Goal: Transaction & Acquisition: Purchase product/service

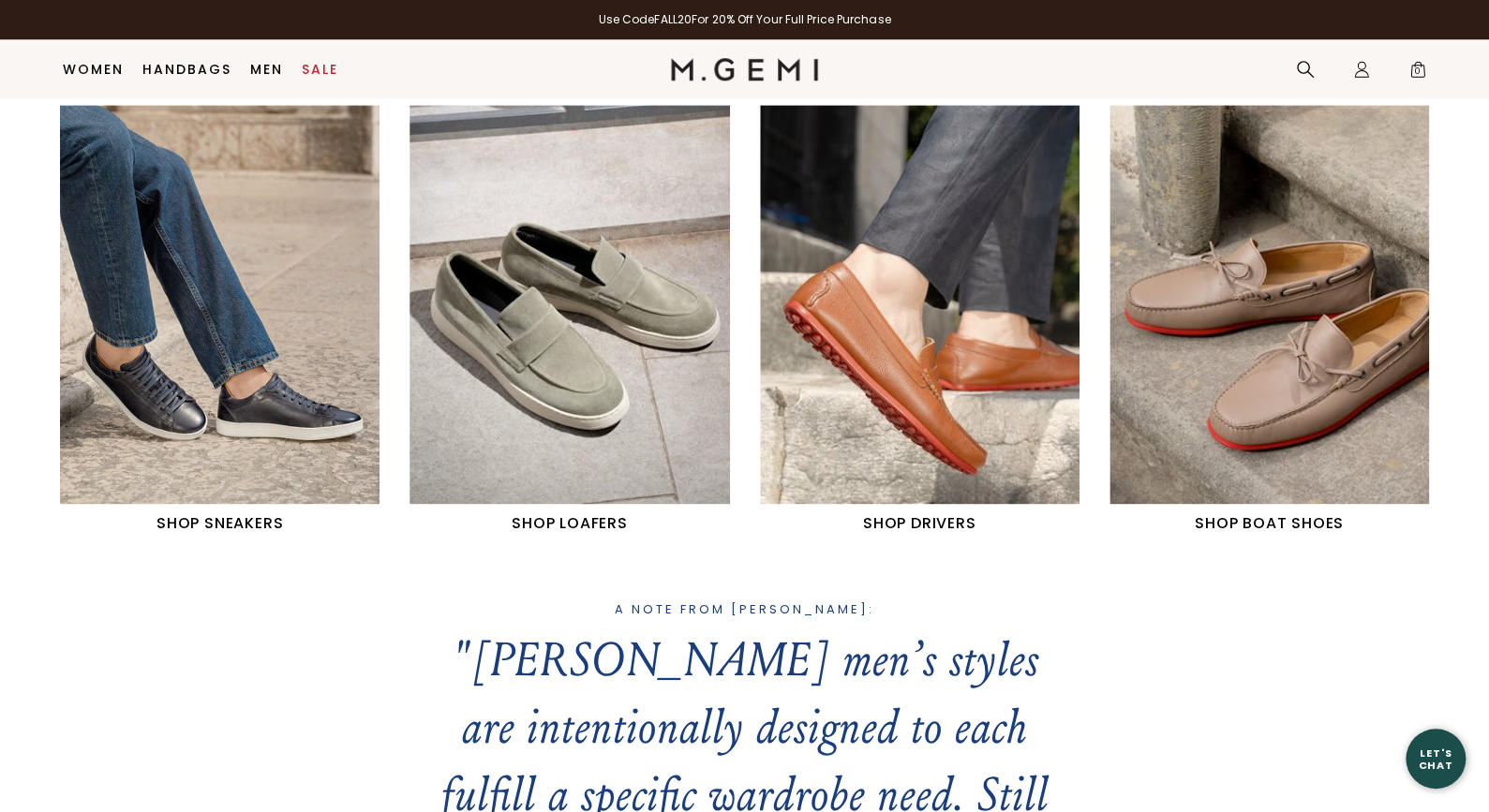
click at [842, 533] on div "SHOP SNEAKERS SHOP LOAFERS SHOP DRIVERS SHOP BOAT SHOES" at bounding box center [744, 352] width 1489 height 495
click at [896, 475] on img "3 / 4" at bounding box center [920, 305] width 320 height 400
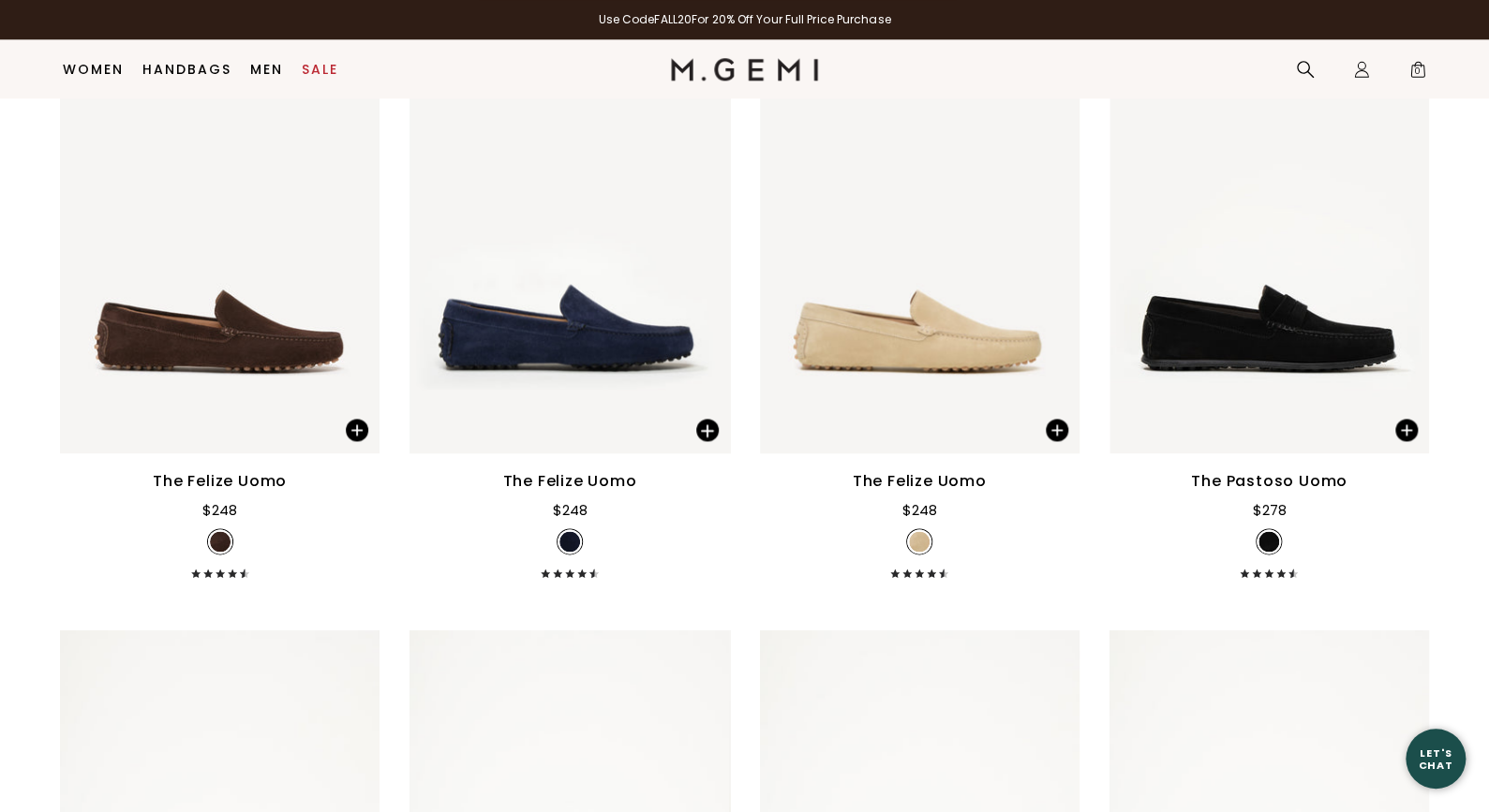
scroll to position [1540, 0]
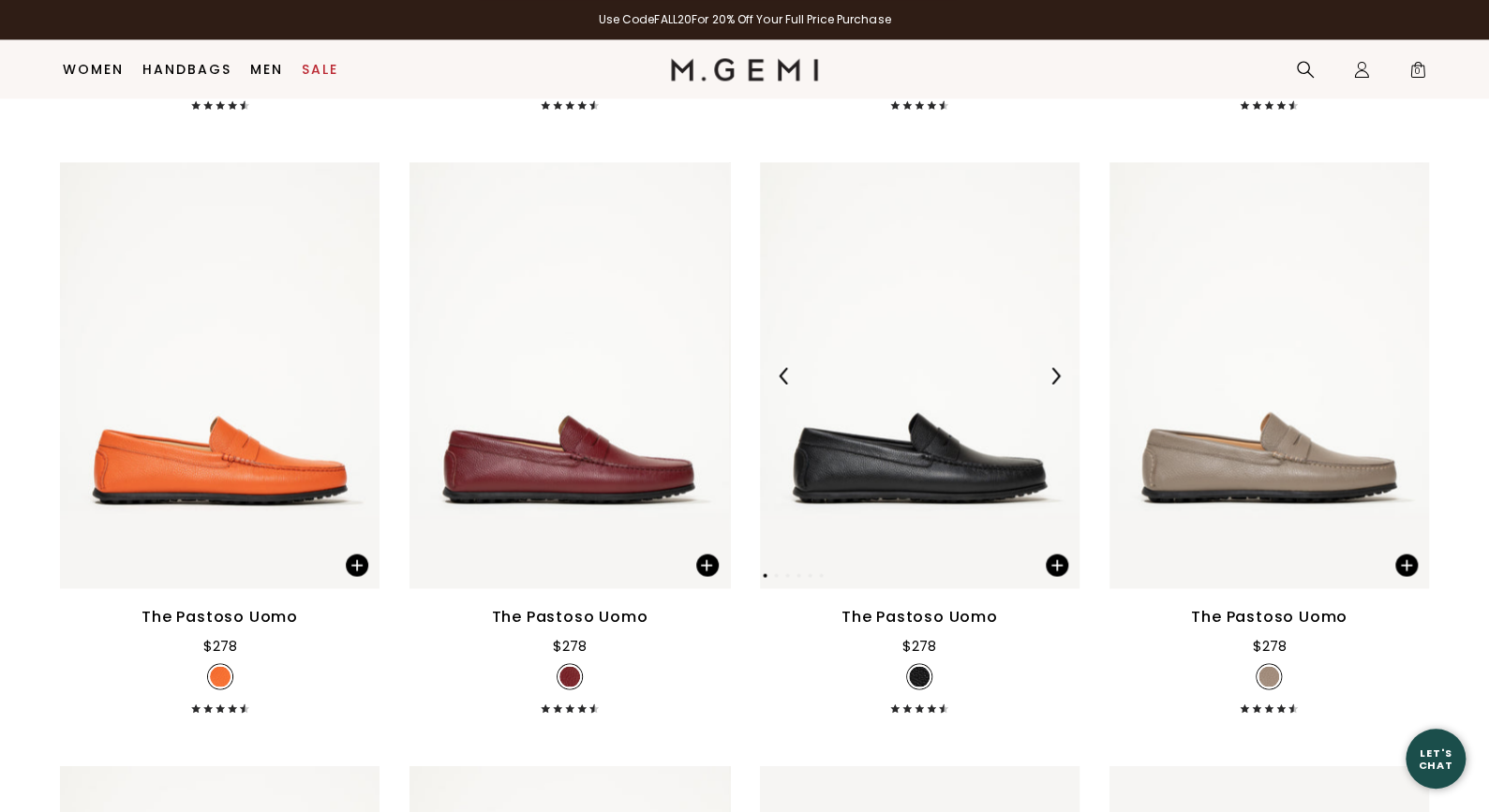
click at [888, 391] on img at bounding box center [920, 375] width 320 height 426
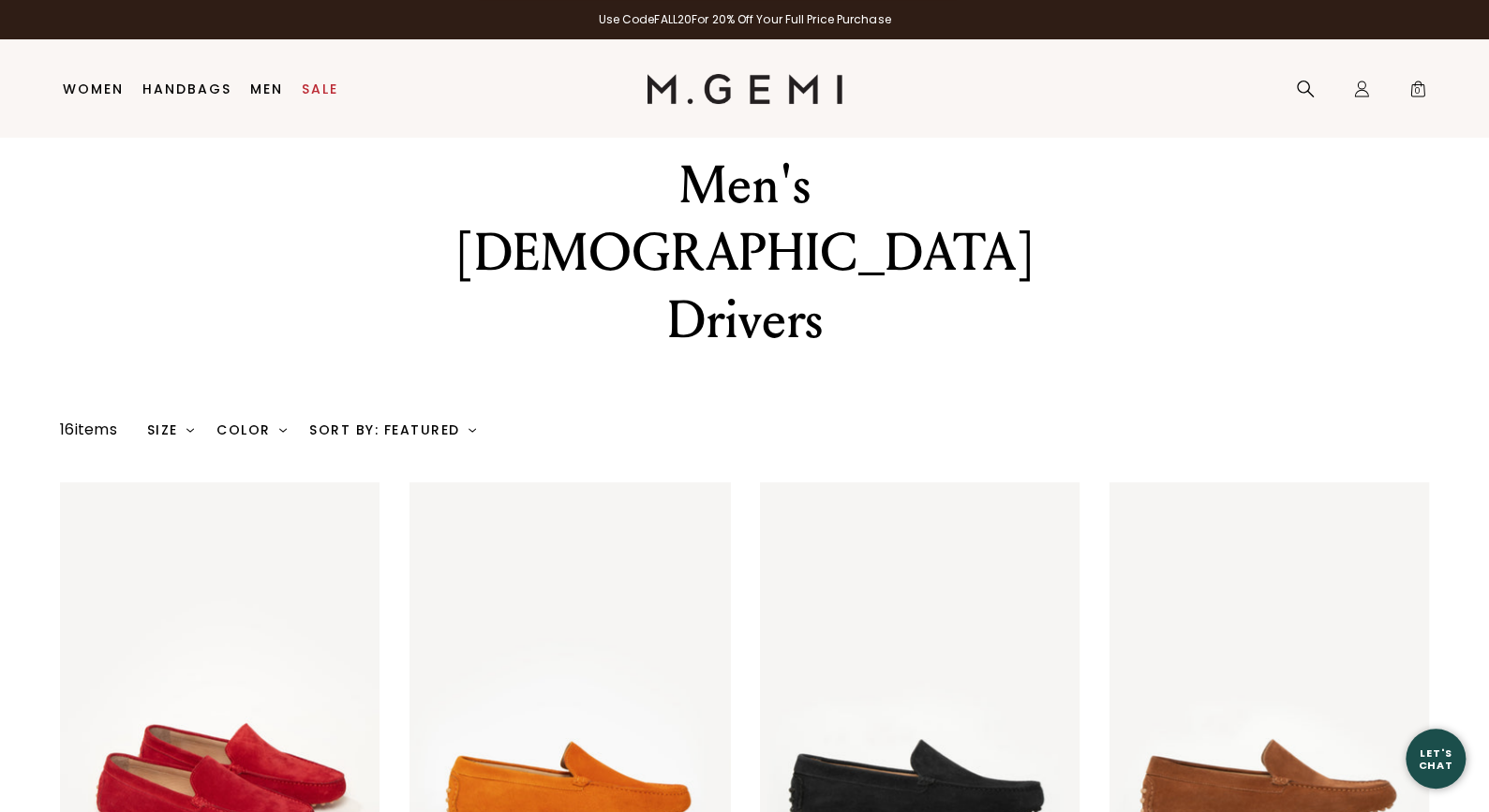
scroll to position [0, 0]
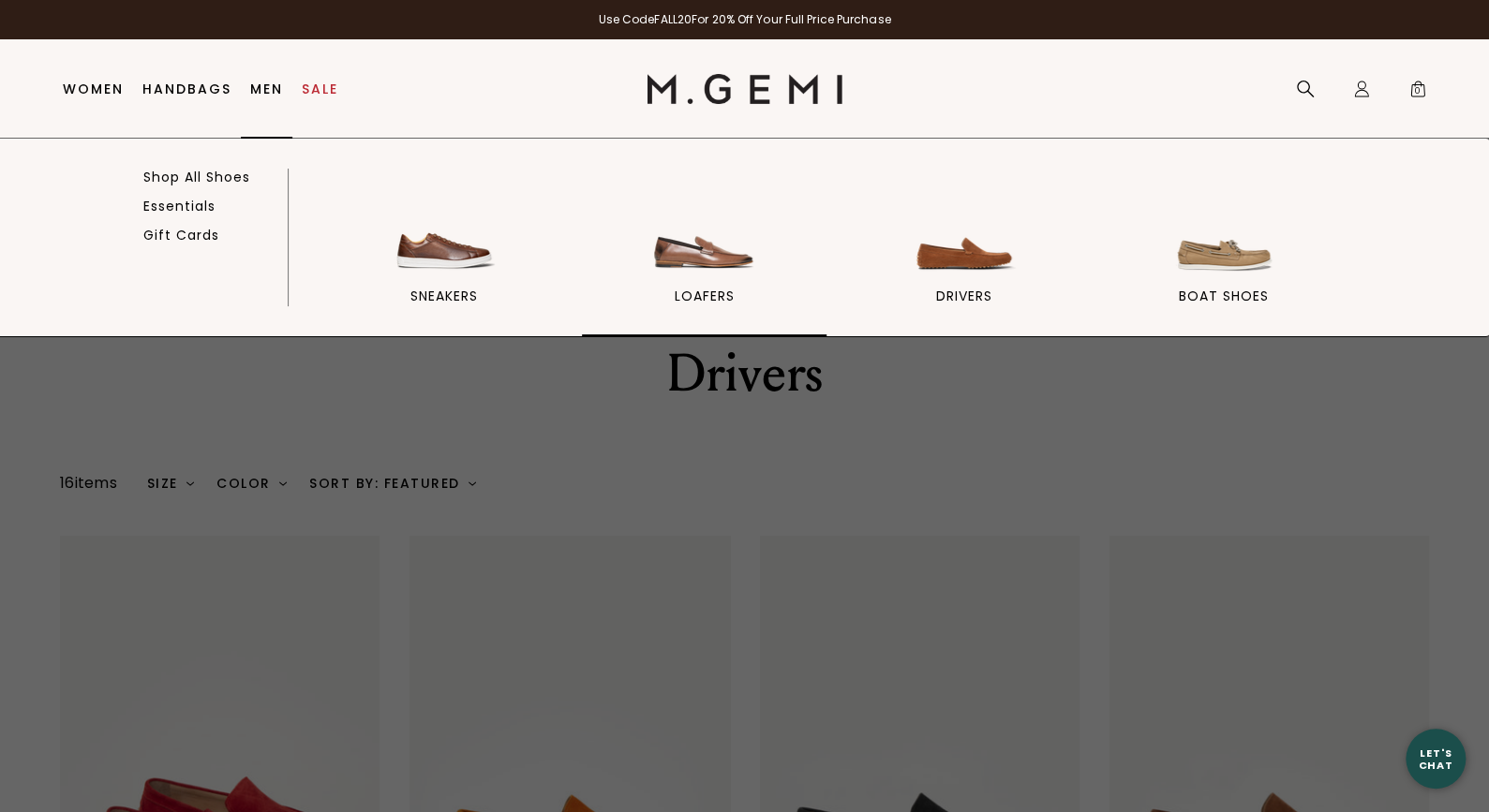
click at [683, 297] on span "loafers" at bounding box center [704, 296] width 60 height 17
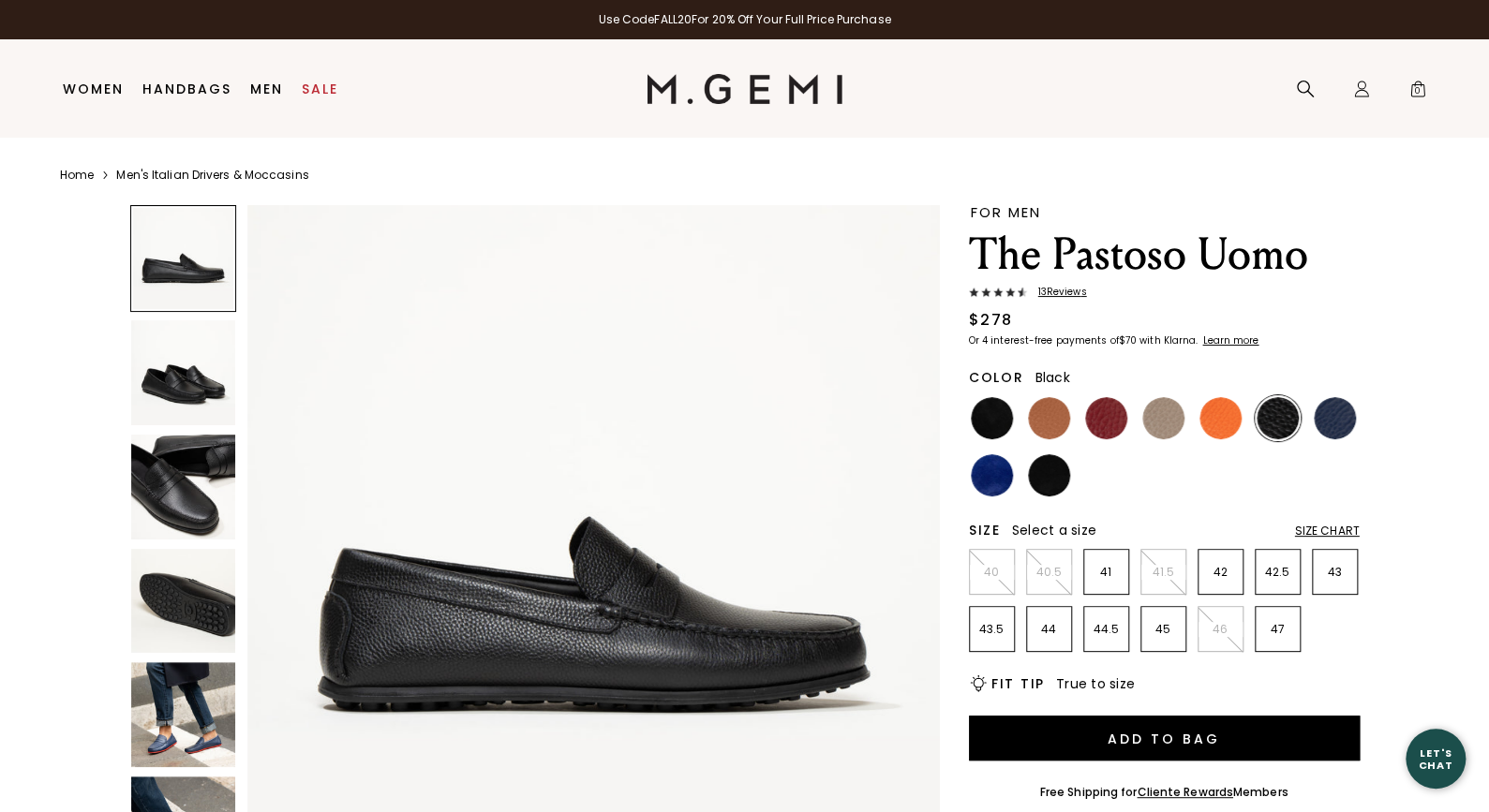
click at [199, 363] on img at bounding box center [184, 373] width 105 height 105
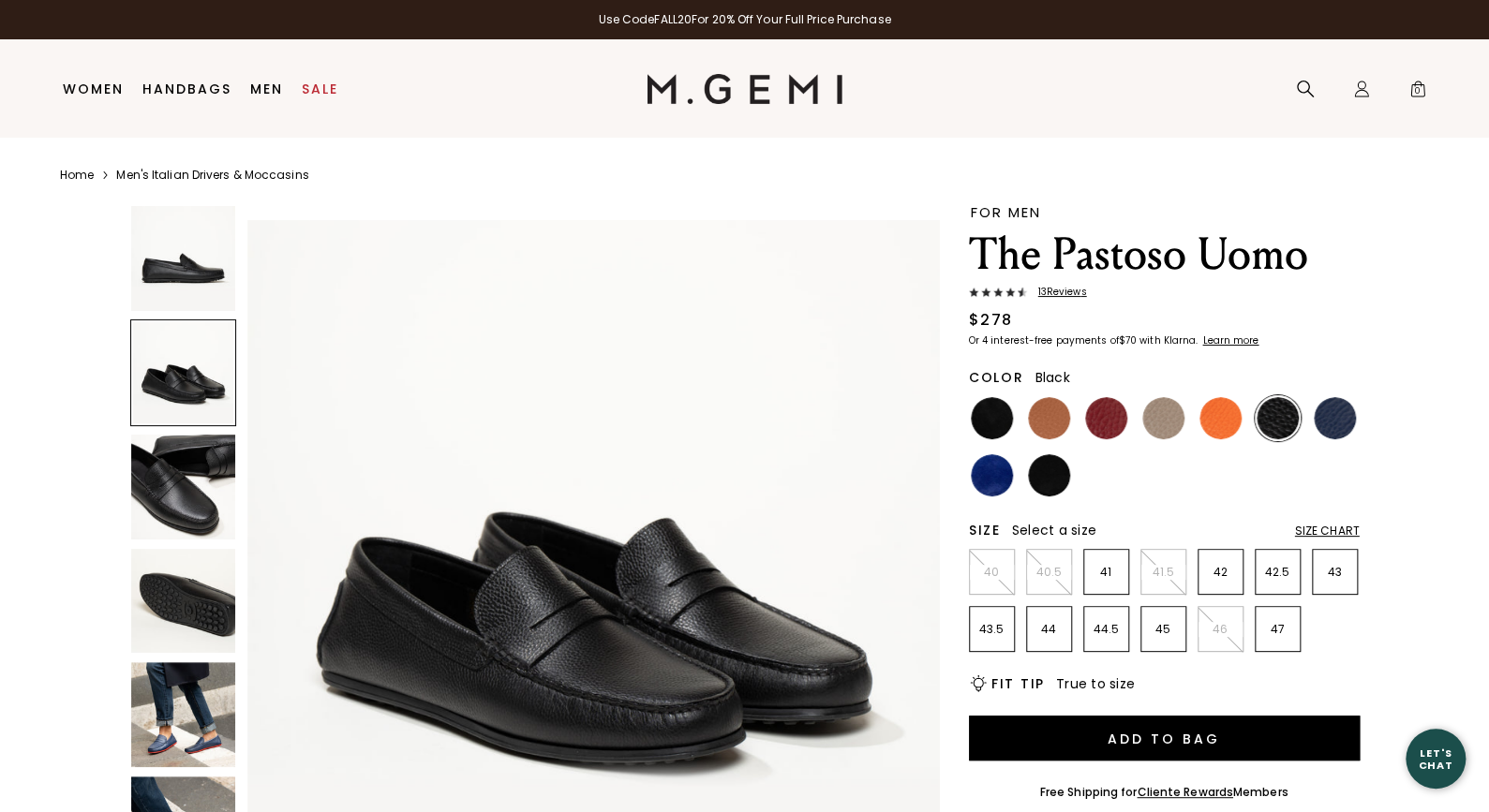
click at [200, 446] on img at bounding box center [184, 487] width 105 height 105
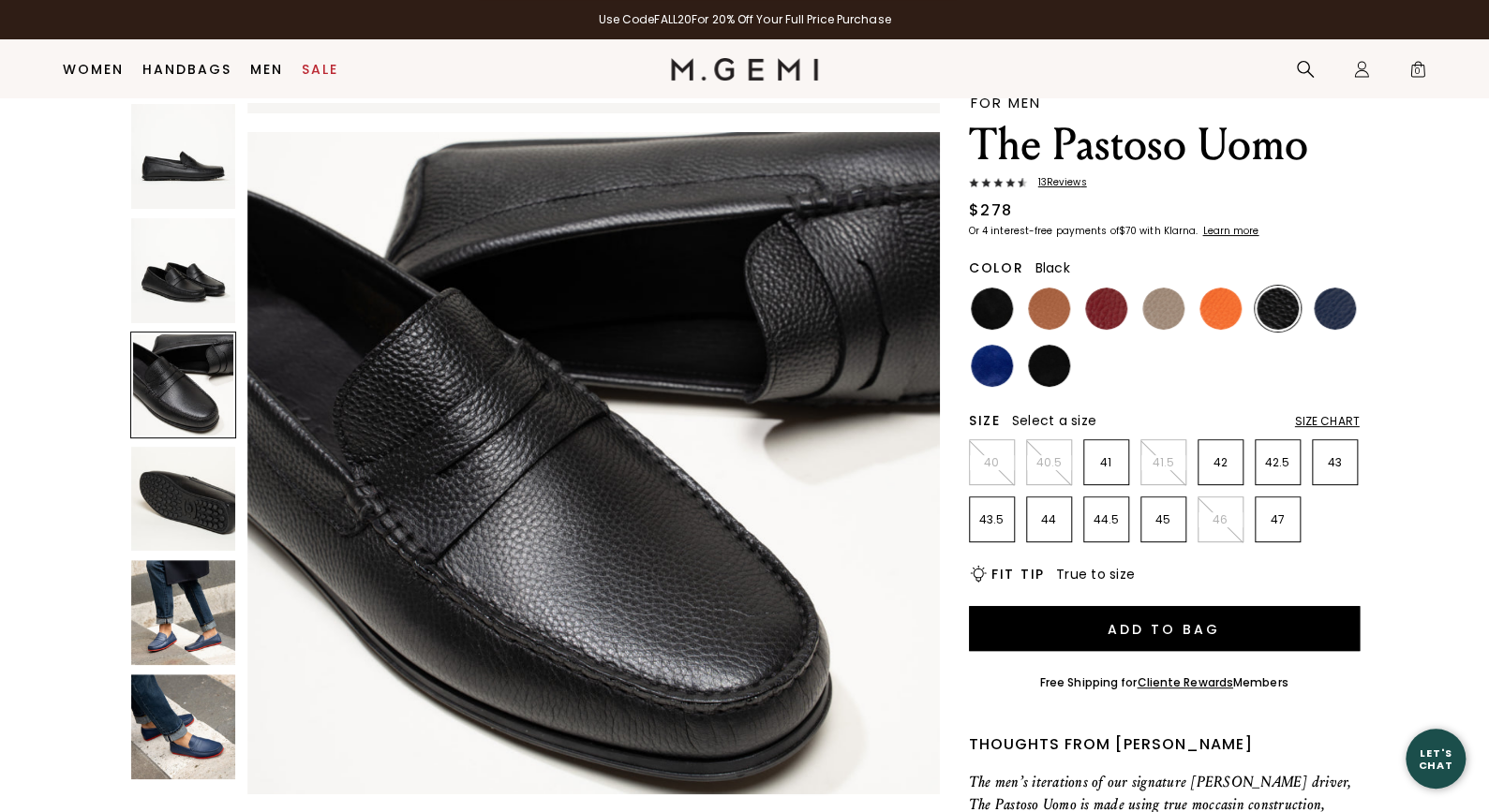
scroll to position [54, 0]
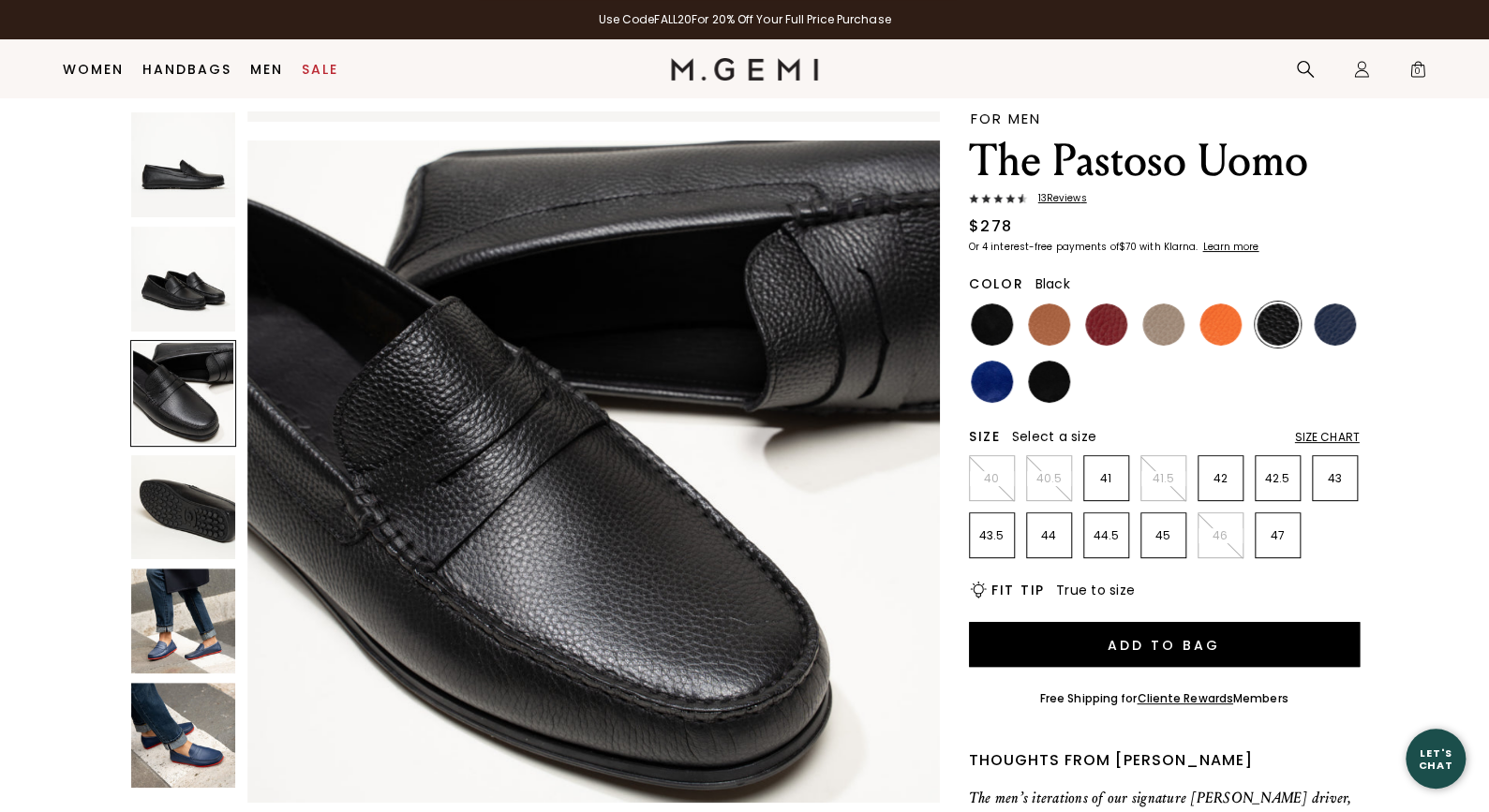
click at [206, 536] on img at bounding box center [184, 507] width 105 height 105
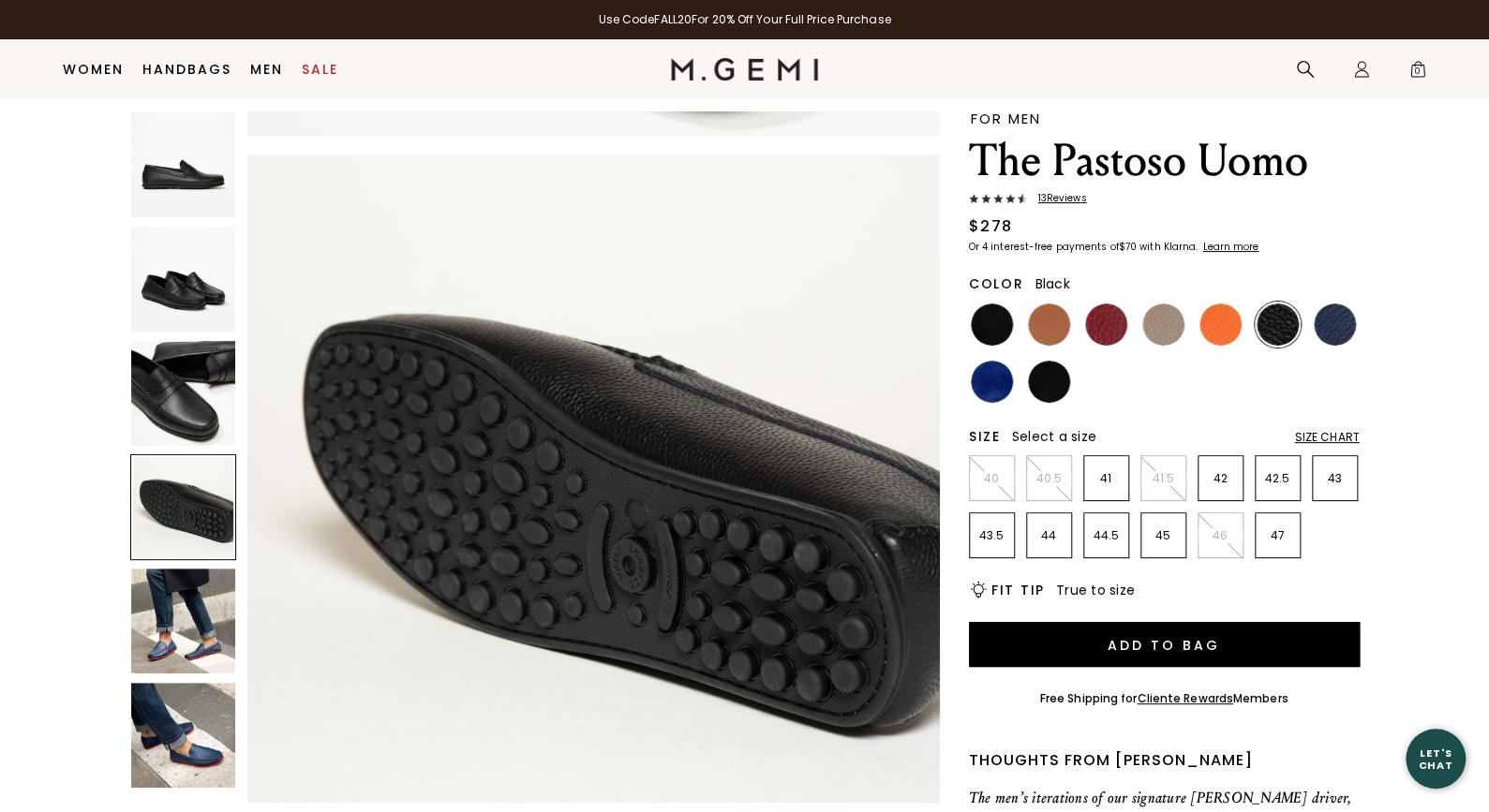
click at [207, 585] on img at bounding box center [184, 622] width 105 height 105
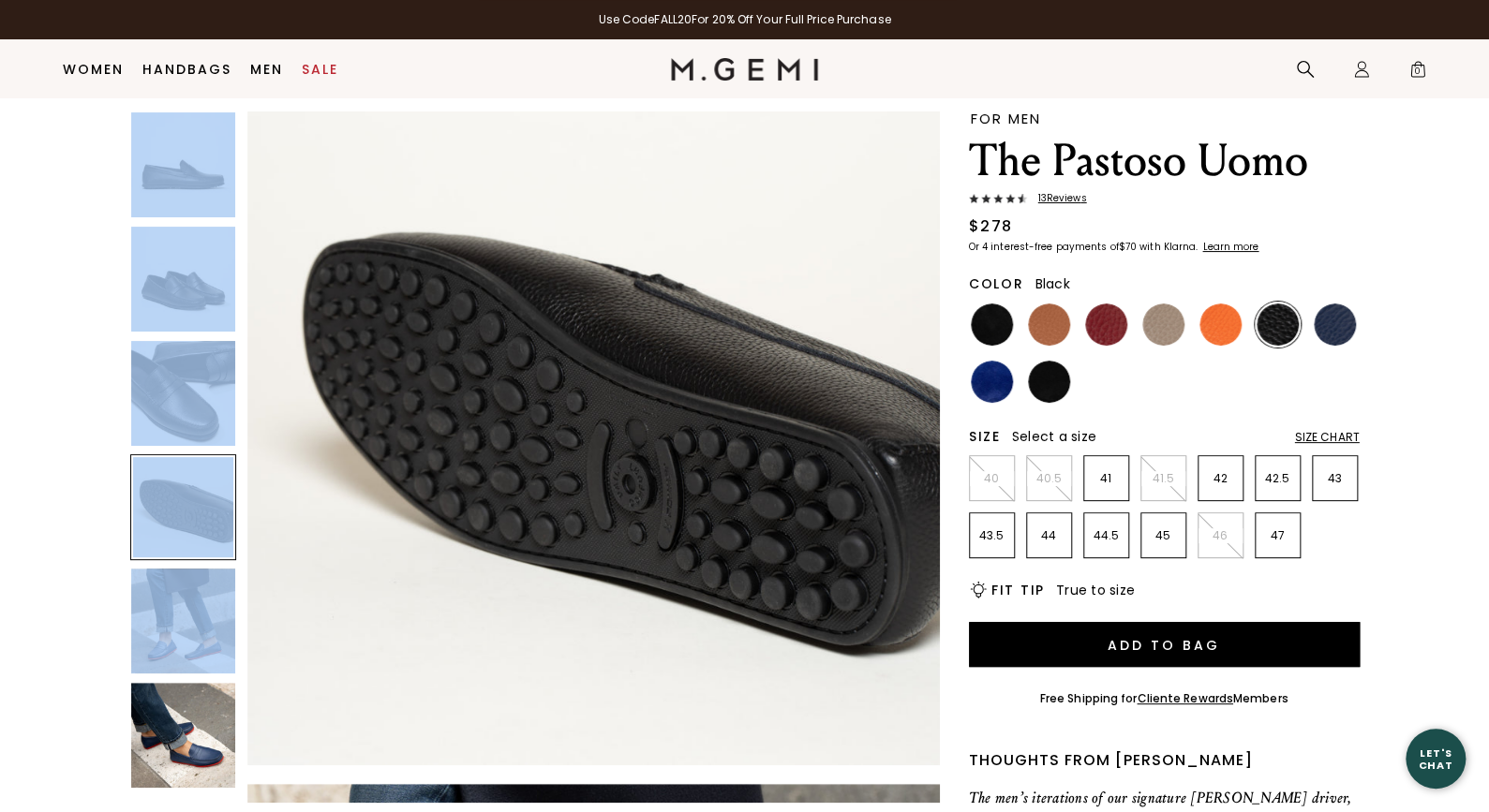
click at [207, 585] on div at bounding box center [184, 622] width 107 height 107
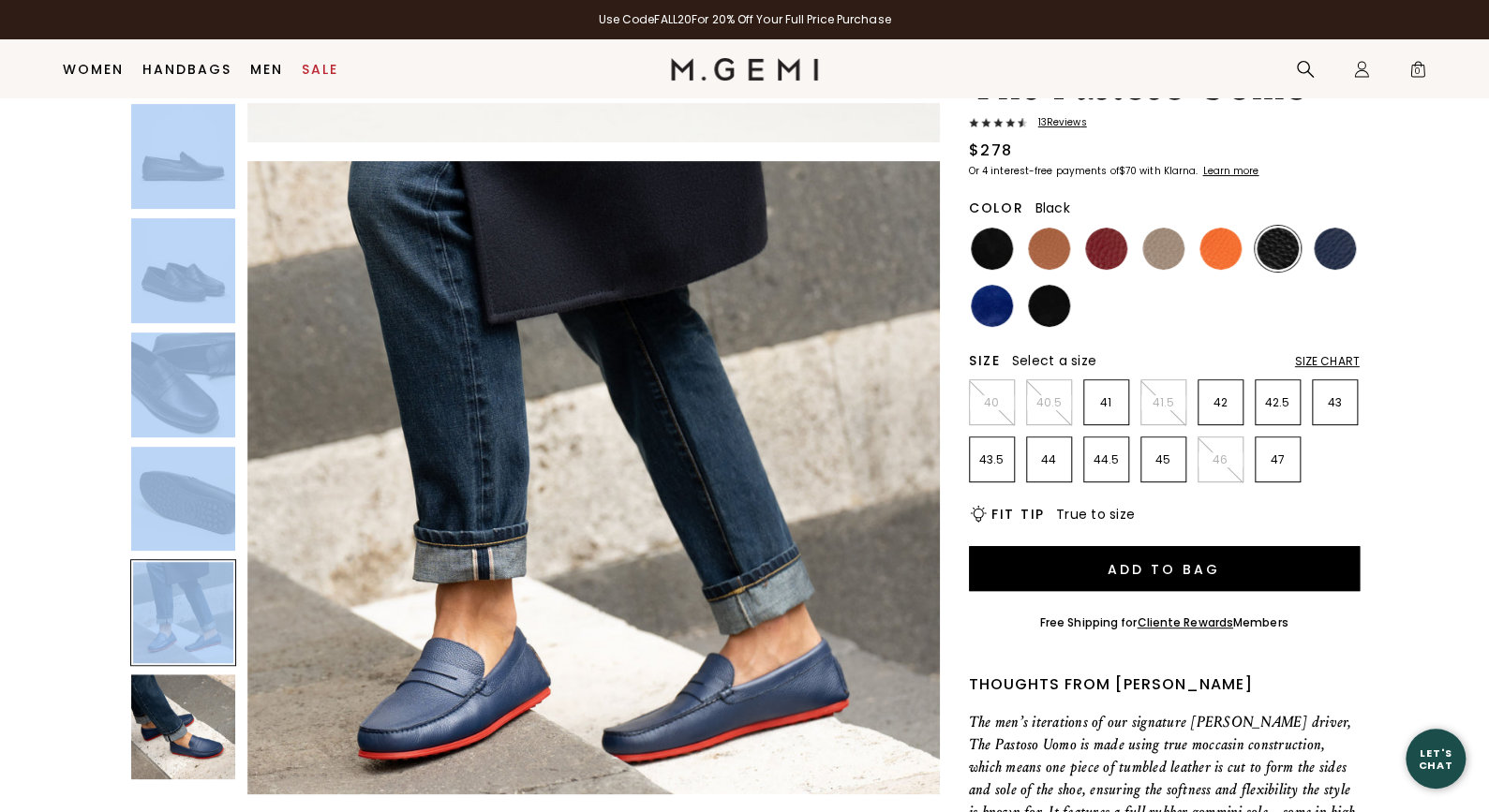
scroll to position [241, 0]
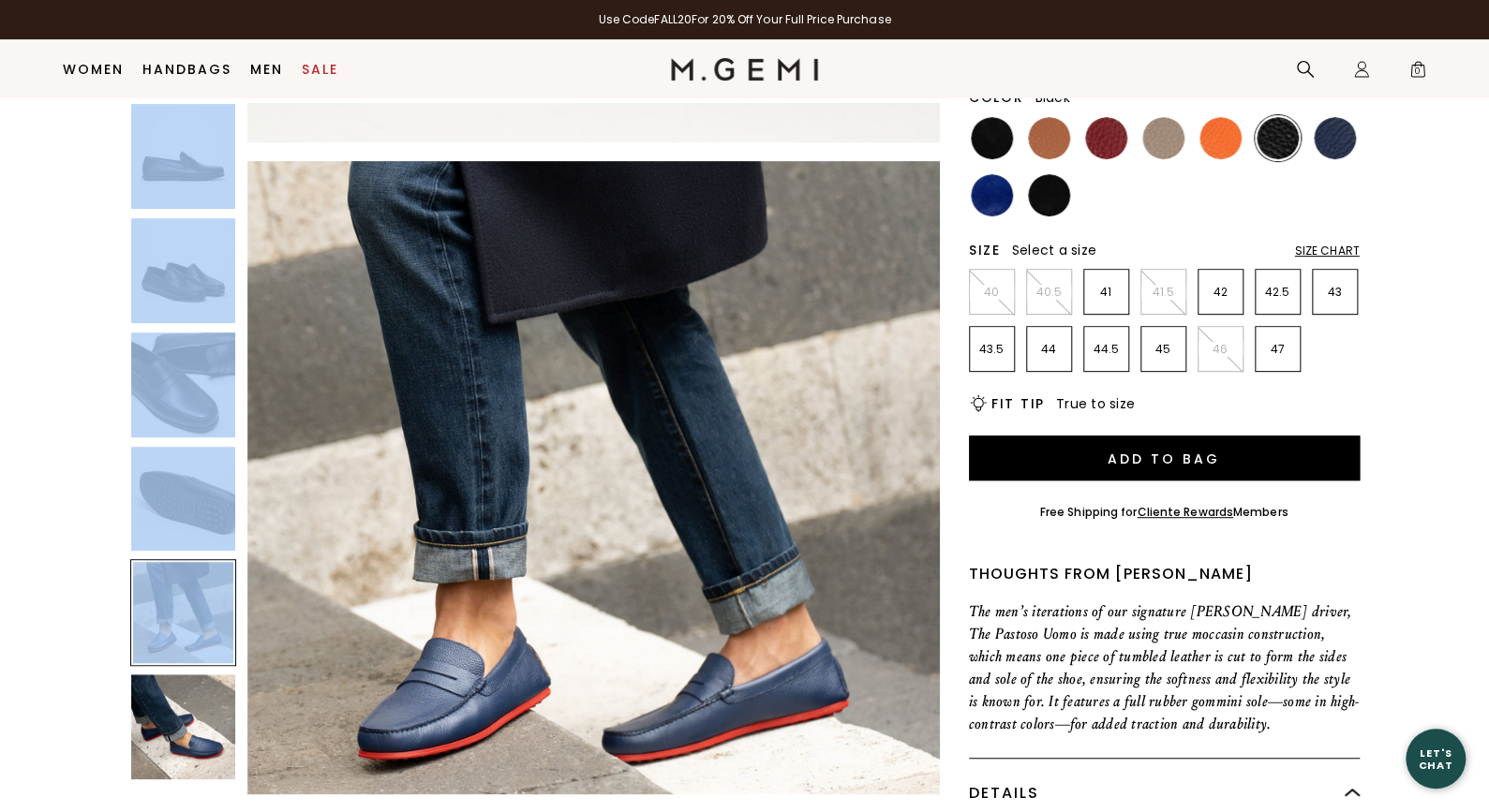
click at [199, 688] on img at bounding box center [184, 727] width 105 height 105
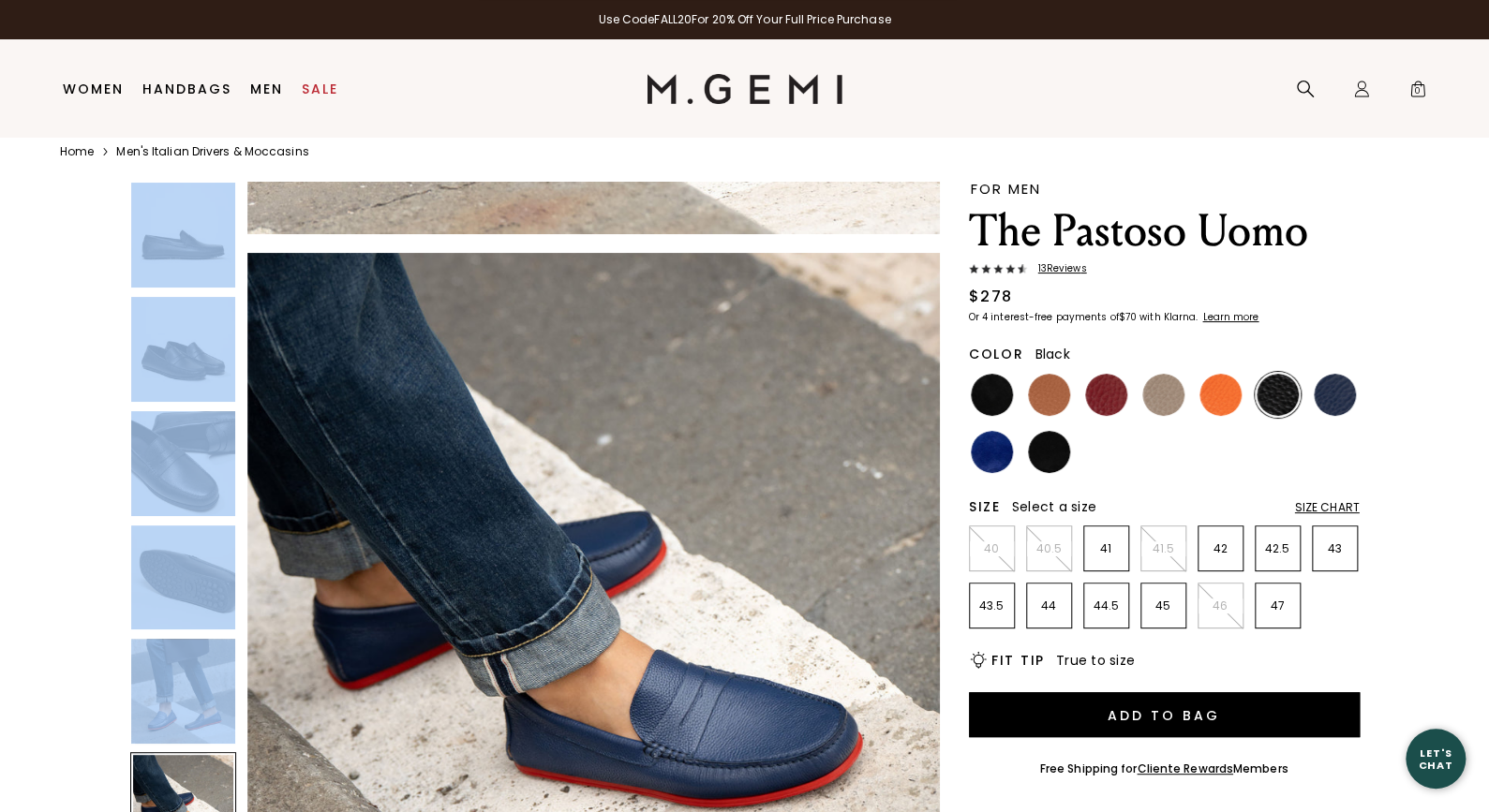
scroll to position [38, 0]
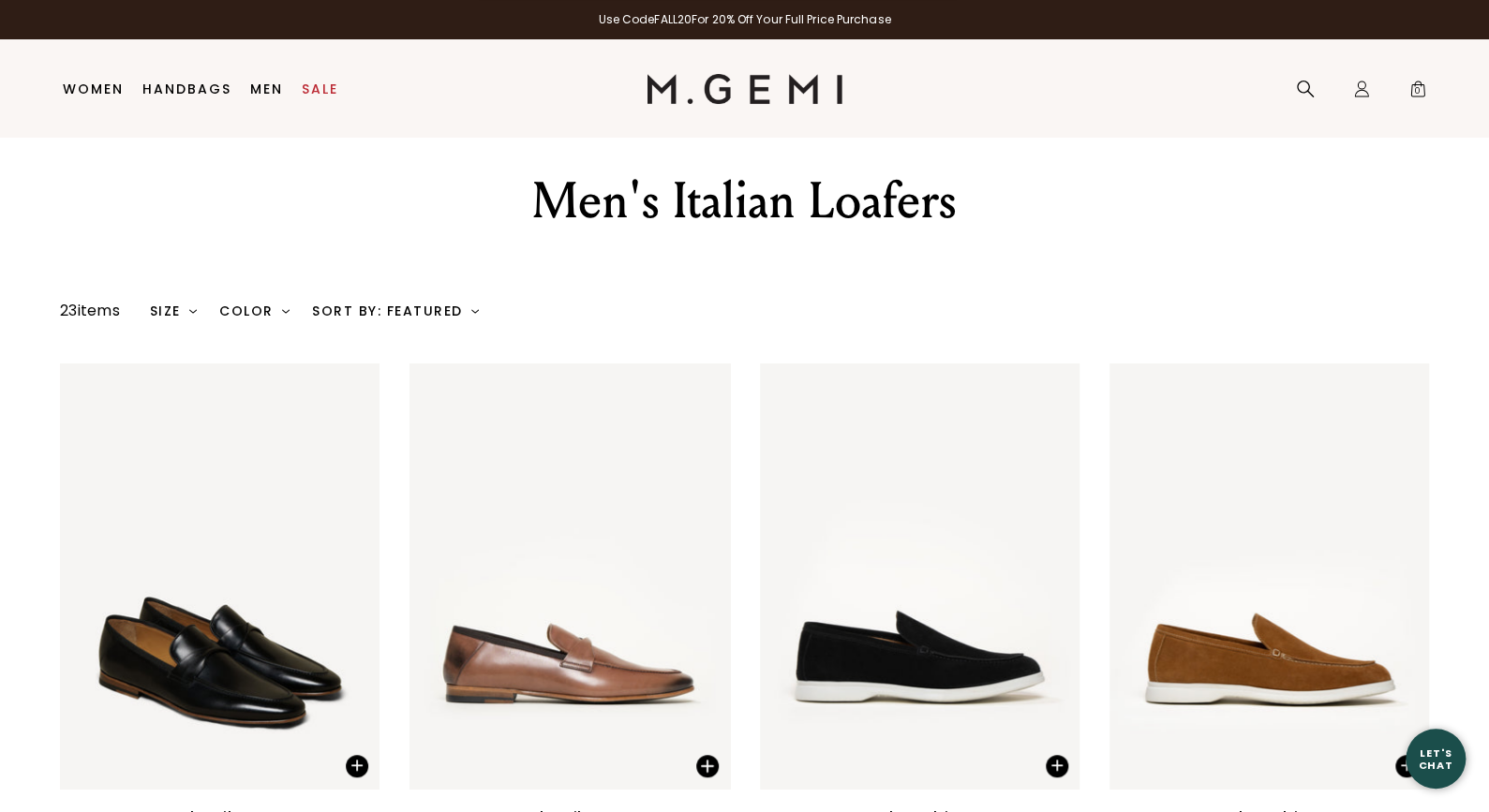
scroll to position [39, 0]
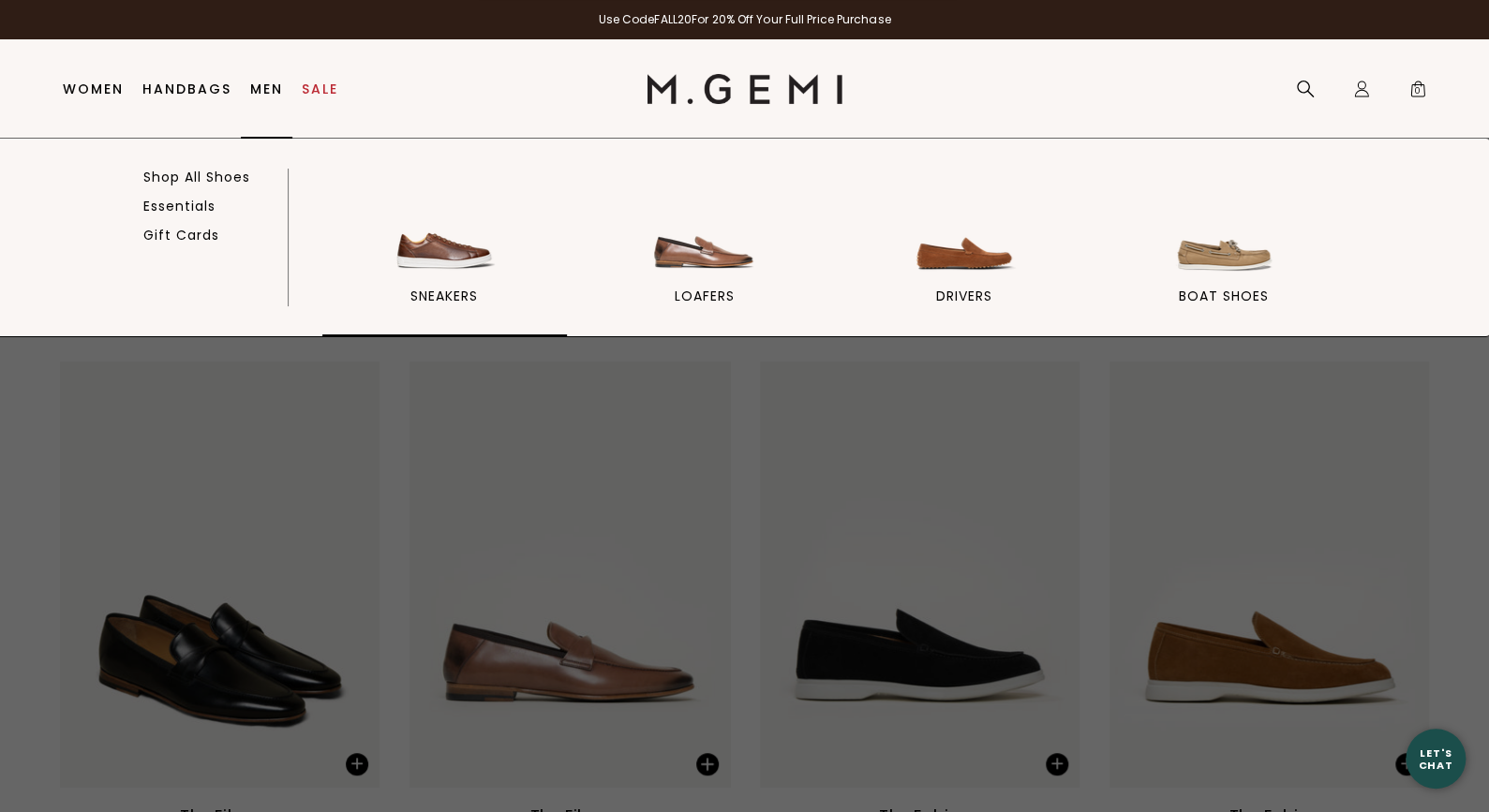
click at [425, 254] on img at bounding box center [444, 226] width 105 height 105
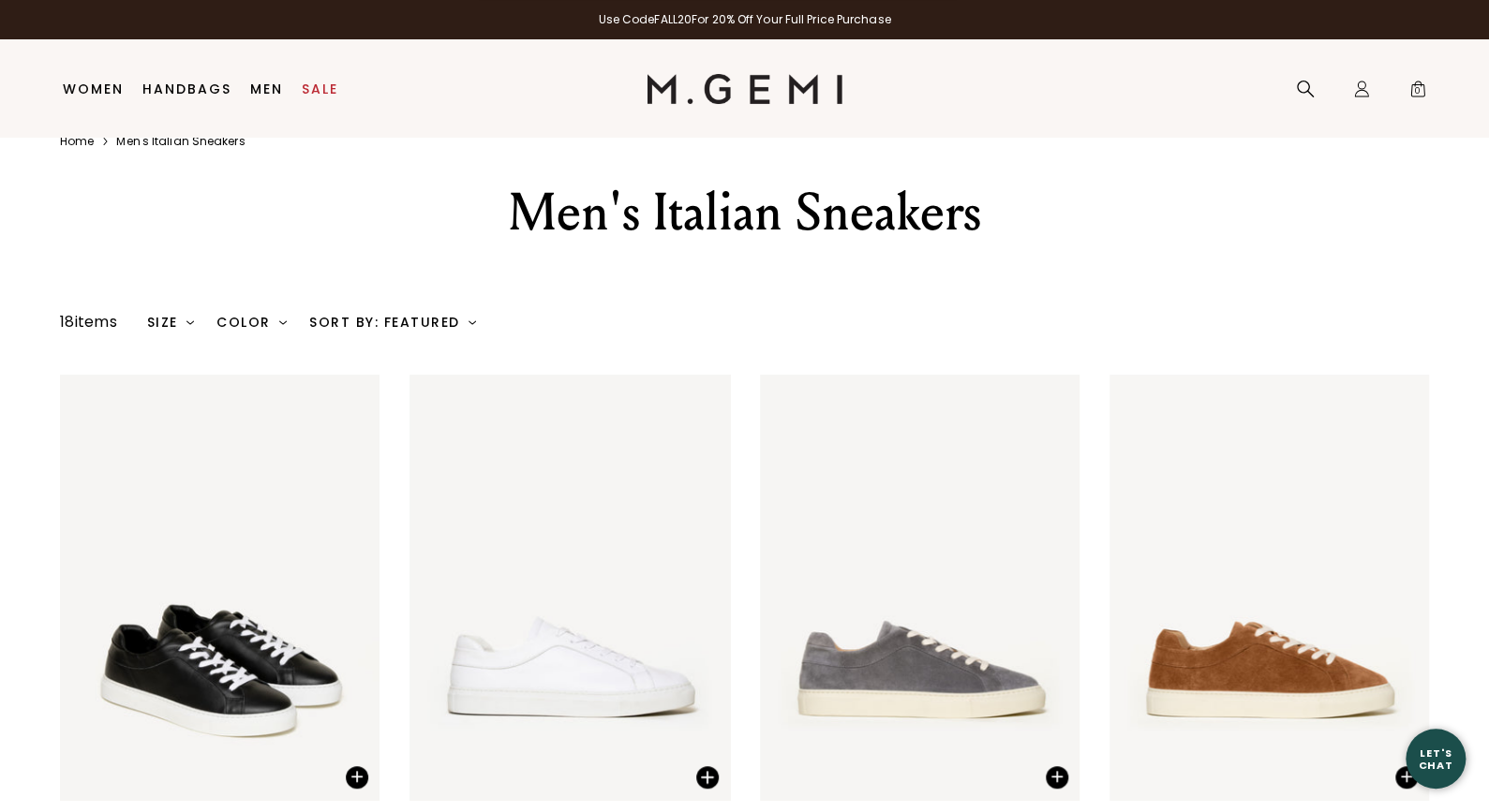
scroll to position [38, 0]
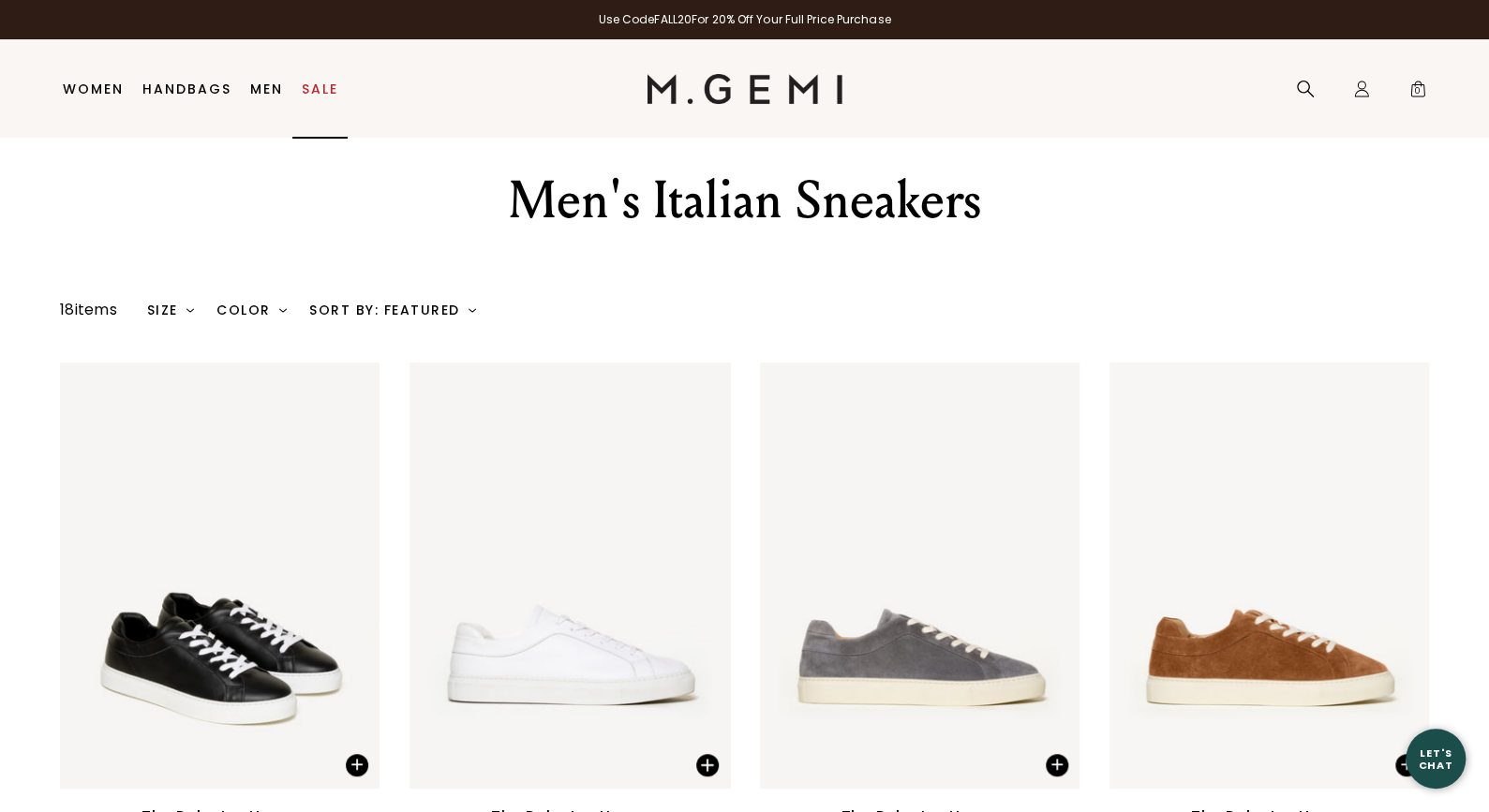
click at [310, 84] on link "Sale" at bounding box center [320, 89] width 36 height 15
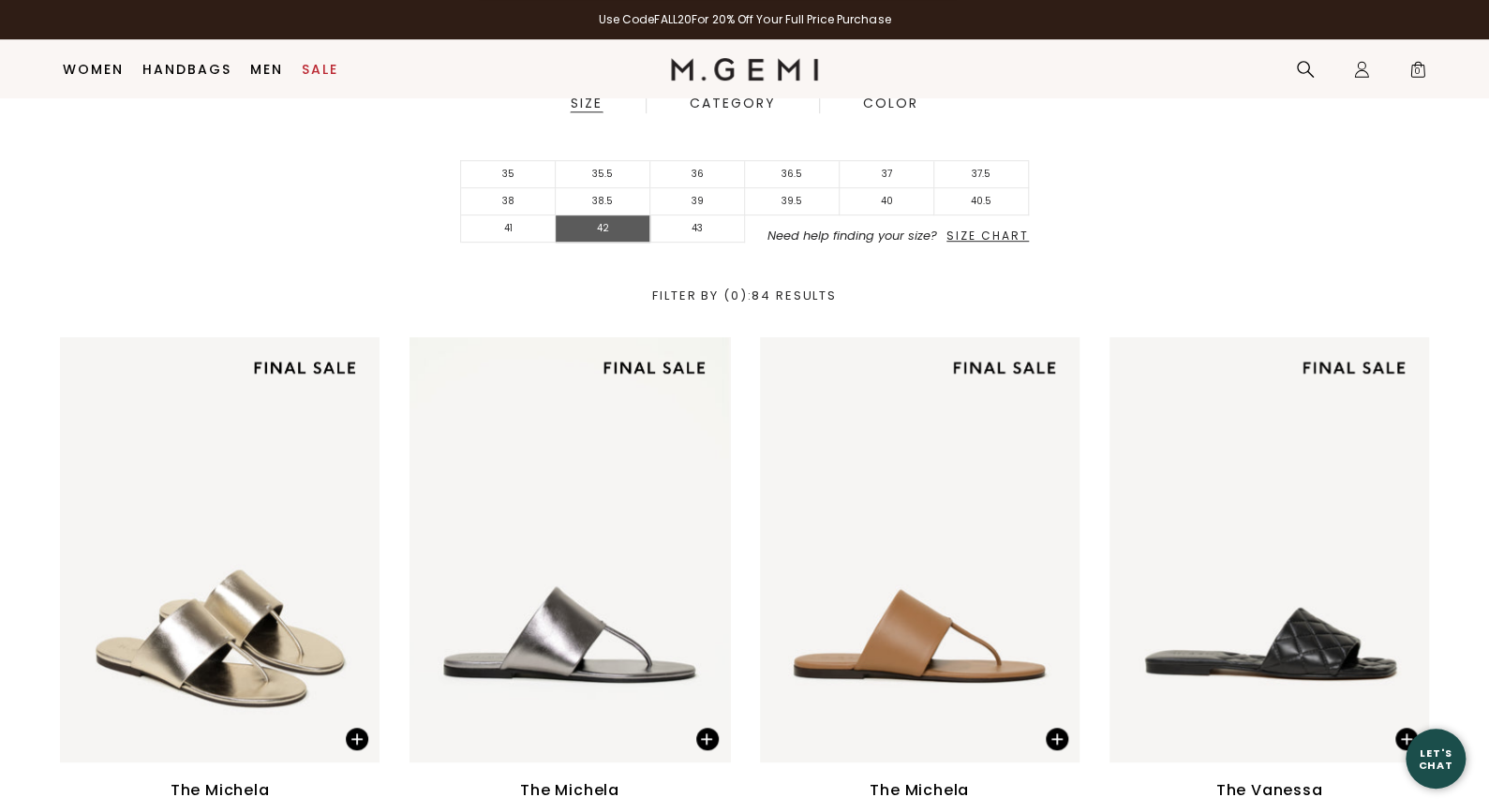
click at [572, 227] on li "42" at bounding box center [603, 228] width 94 height 28
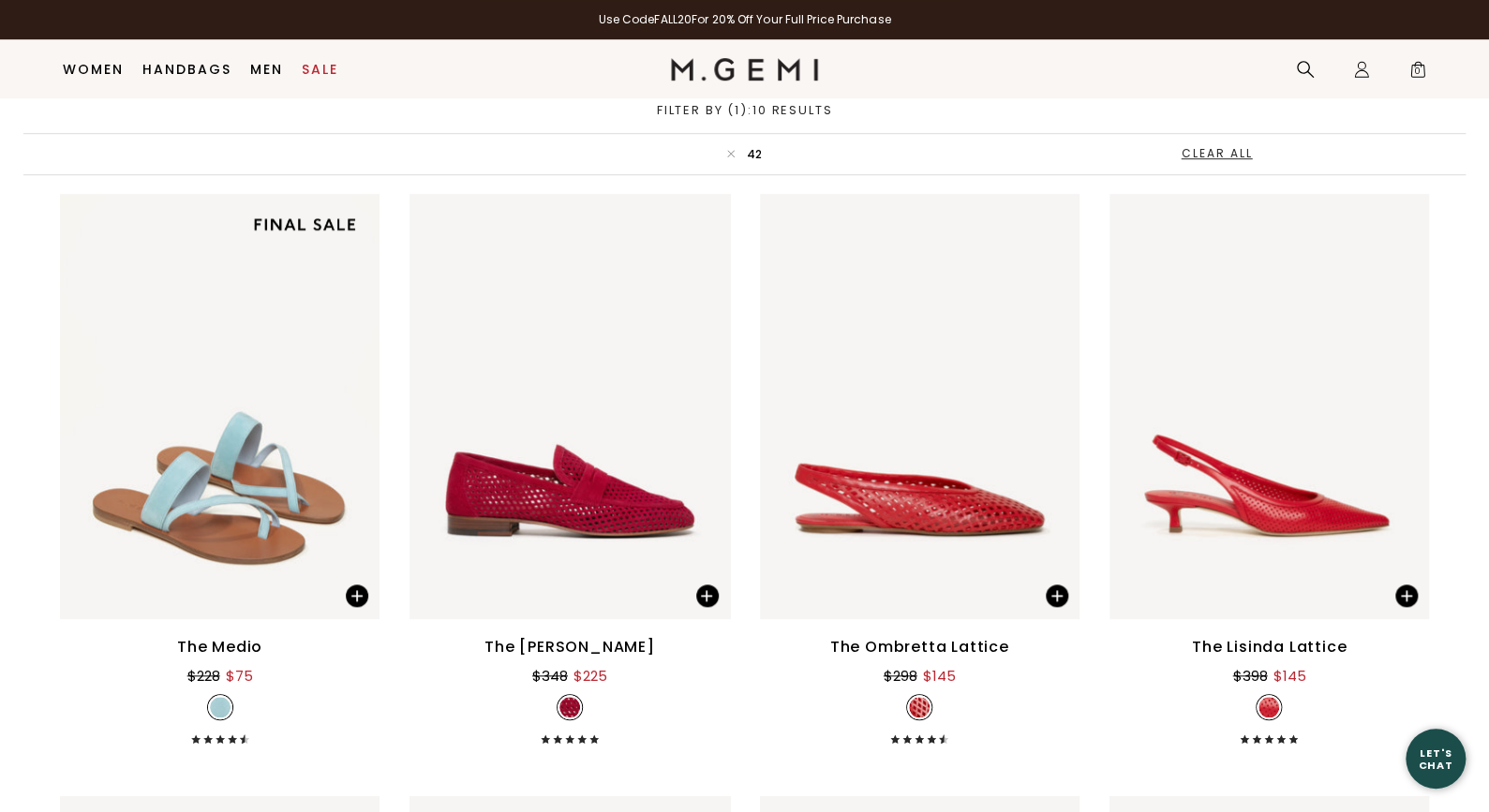
scroll to position [335, 0]
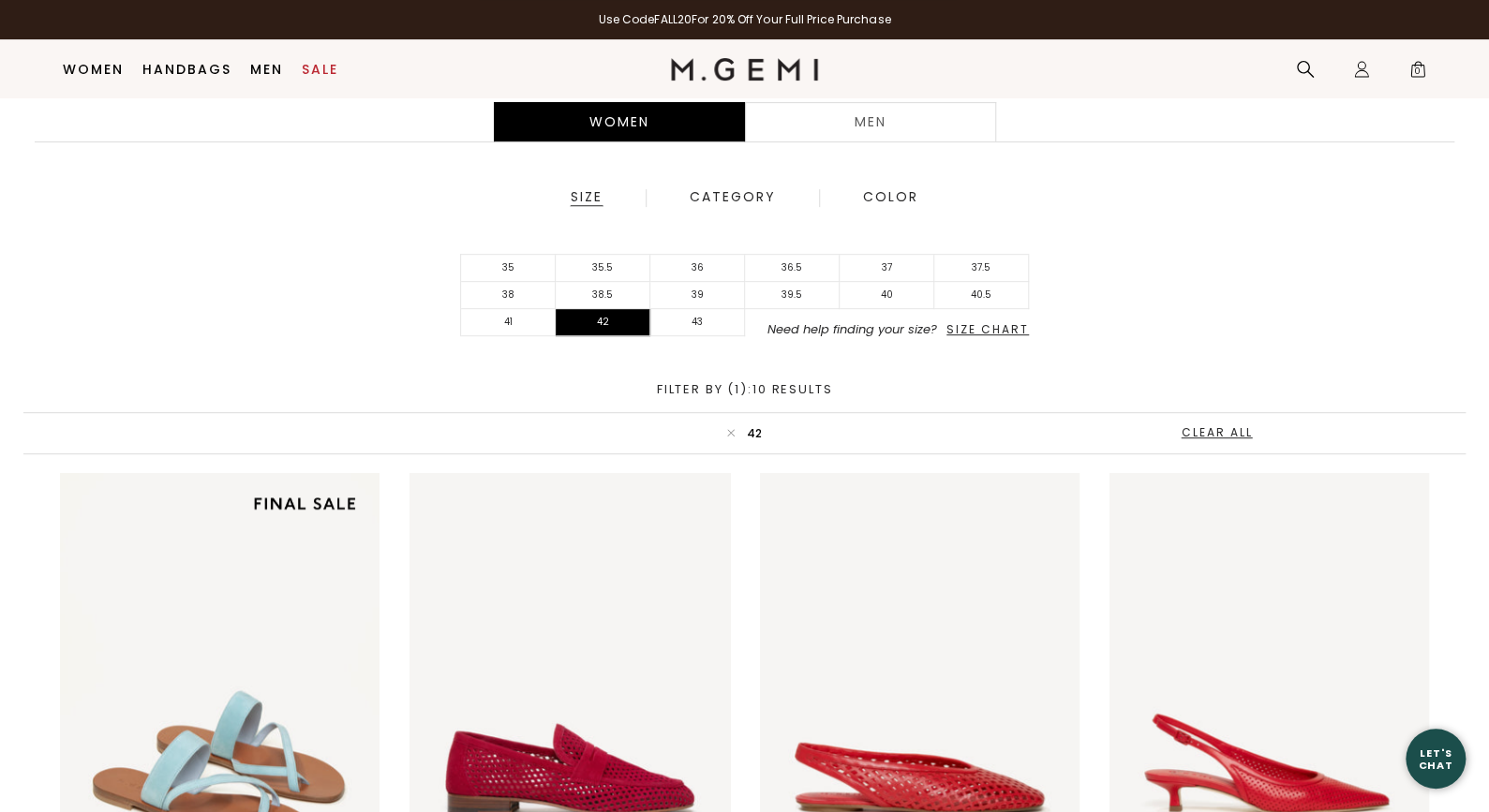
click at [804, 133] on div "Men" at bounding box center [871, 121] width 251 height 39
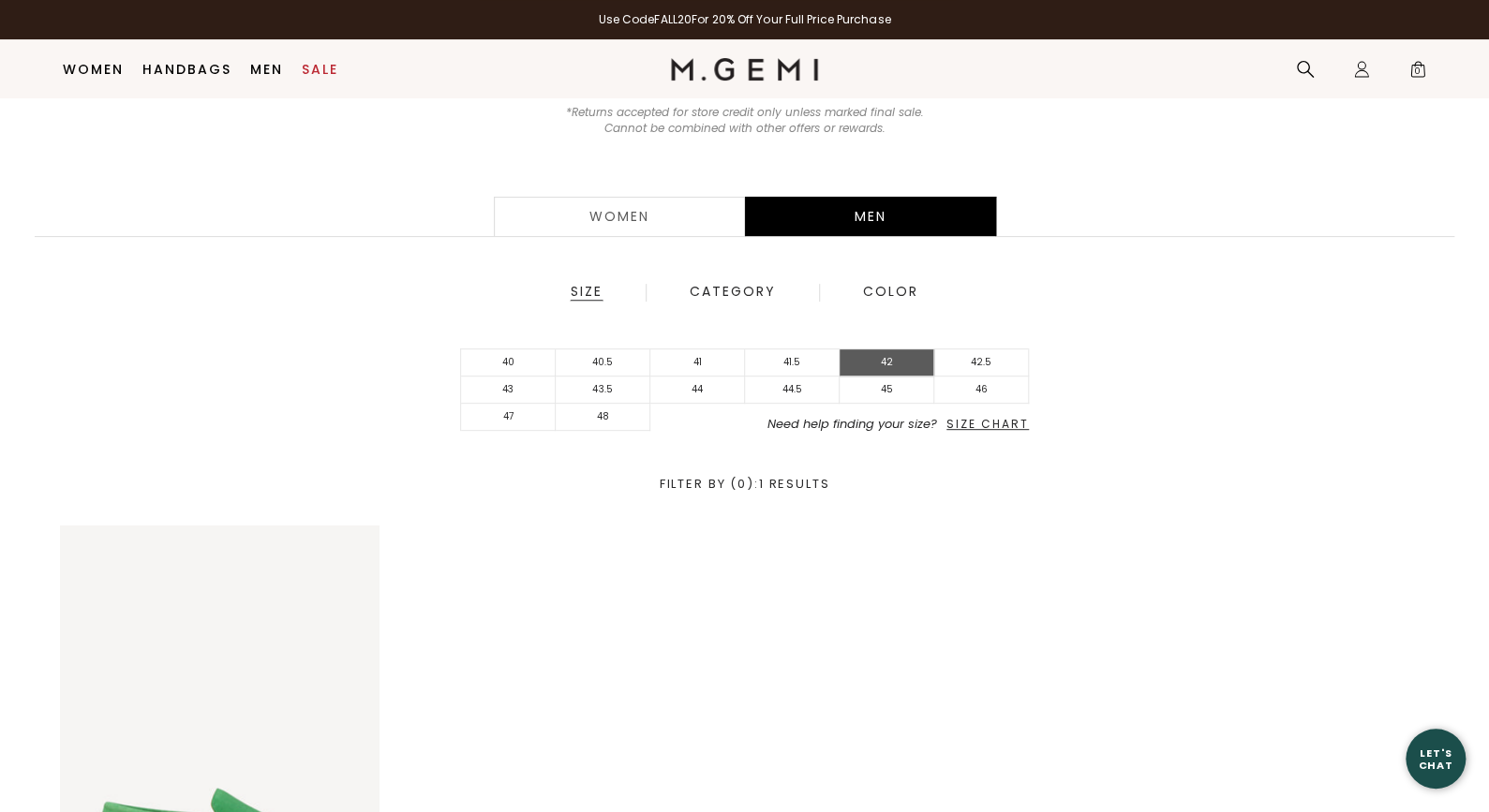
click at [878, 362] on li "42" at bounding box center [886, 363] width 94 height 28
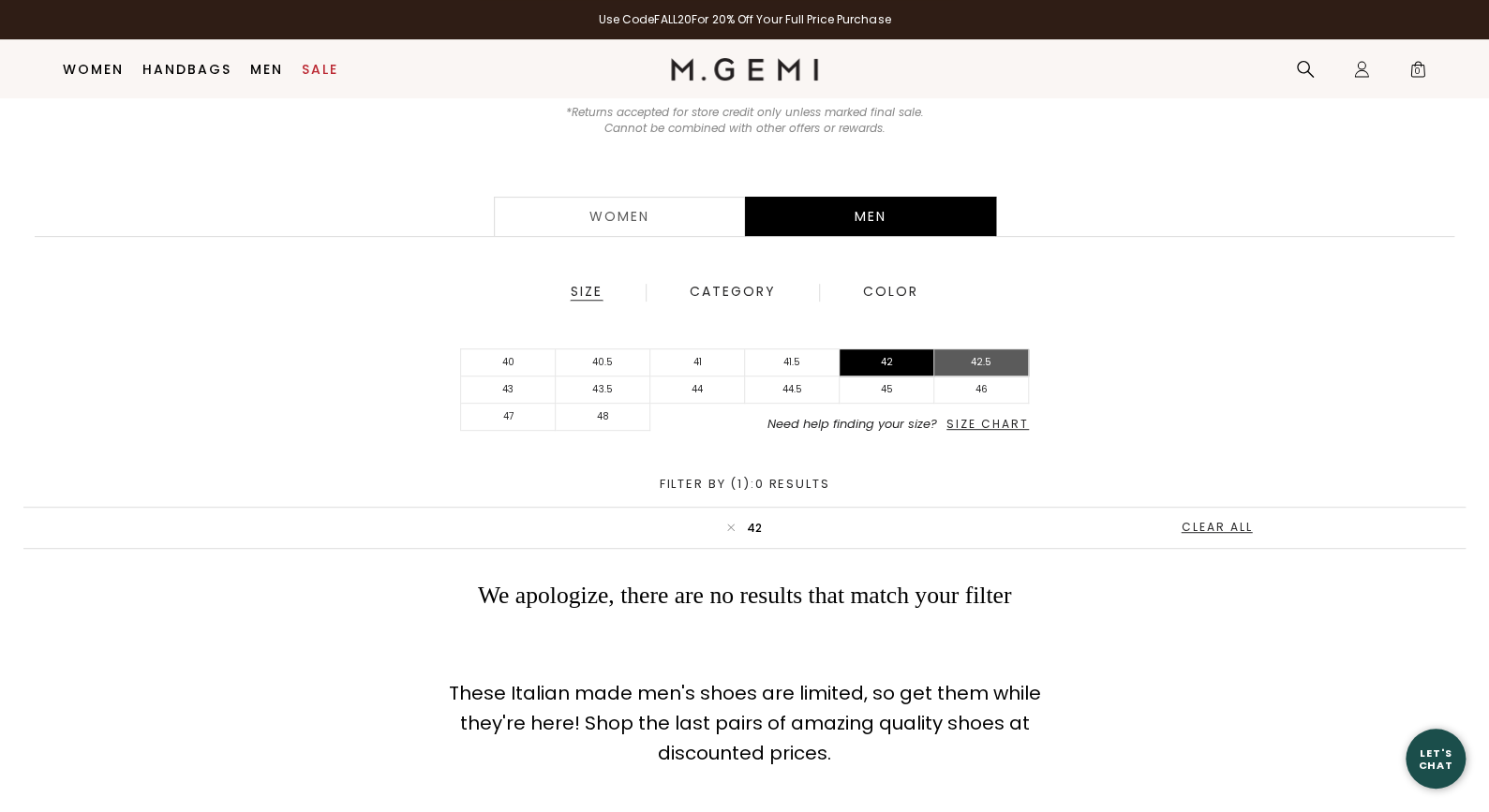
click at [995, 356] on li "42.5" at bounding box center [981, 363] width 94 height 28
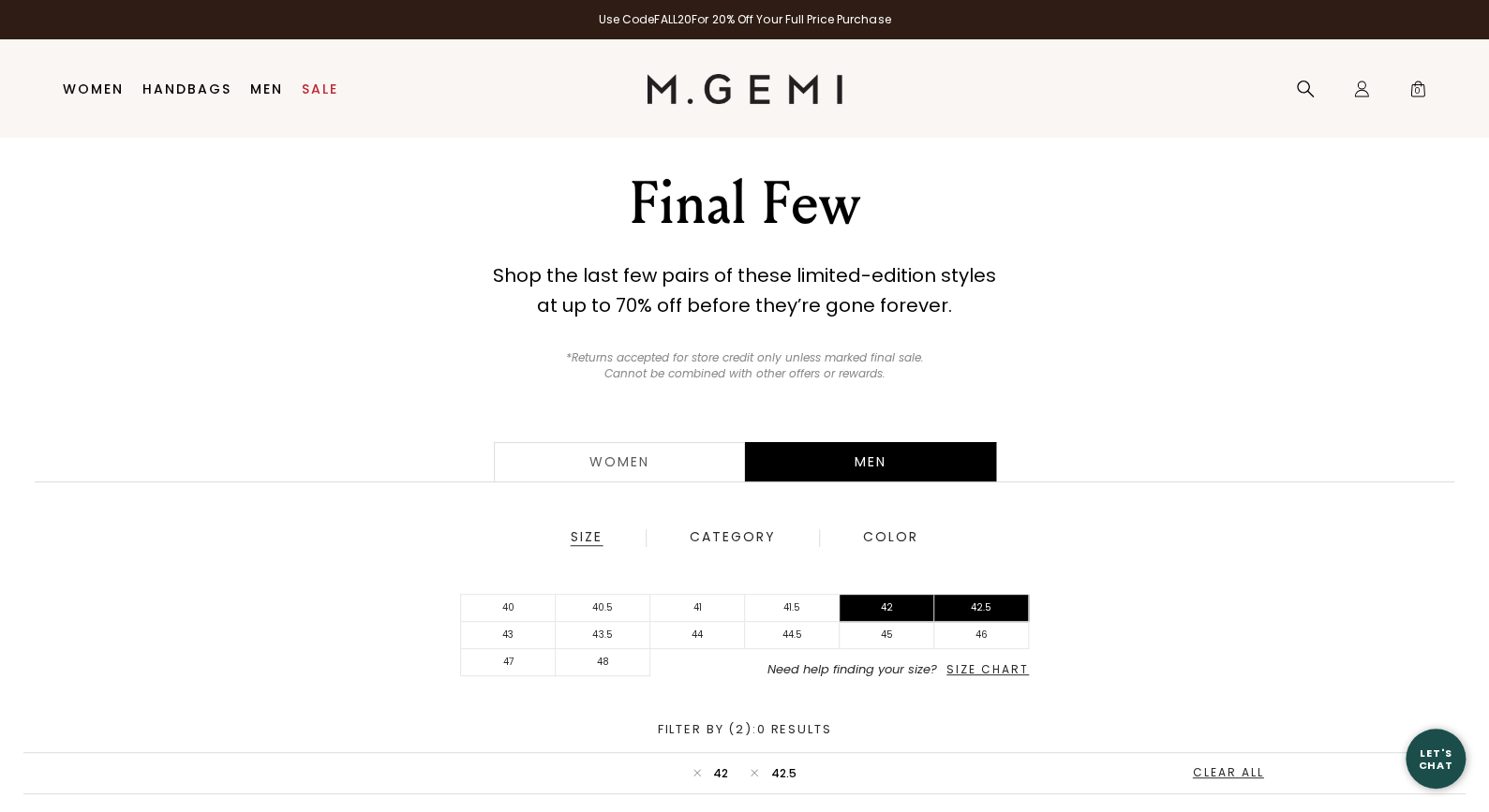
scroll to position [38, 0]
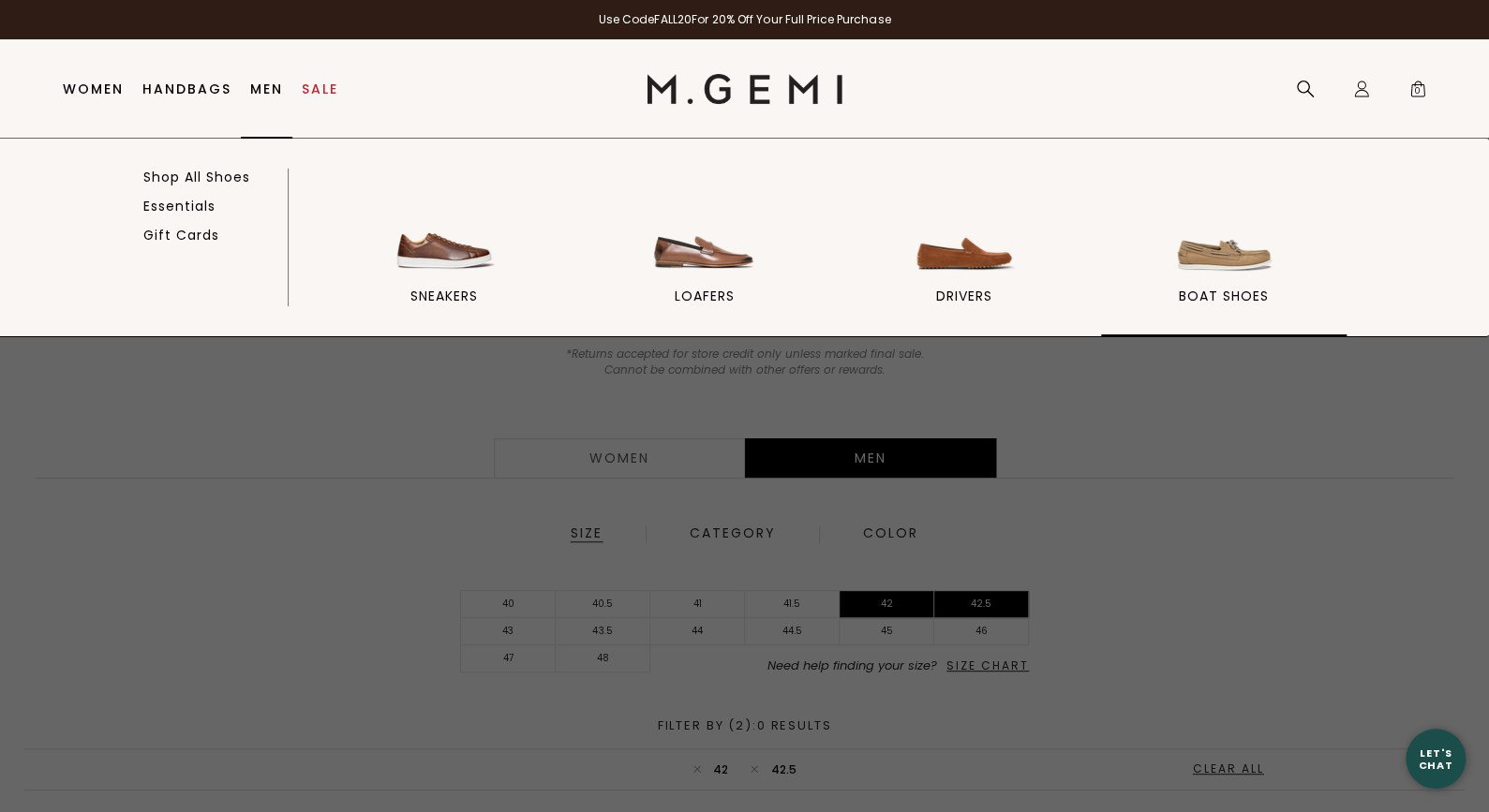
click at [1183, 258] on img at bounding box center [1224, 226] width 105 height 105
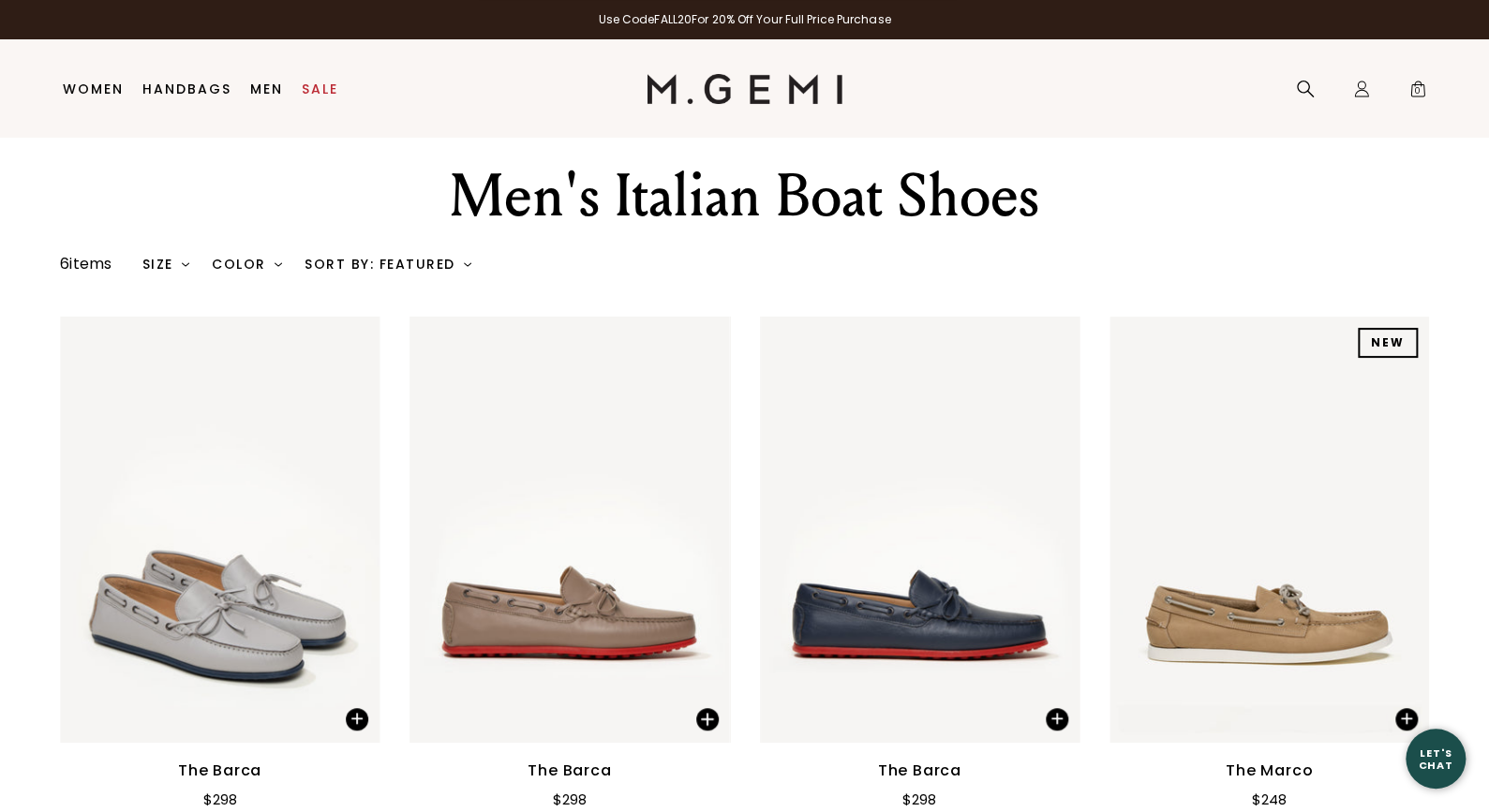
scroll to position [38, 0]
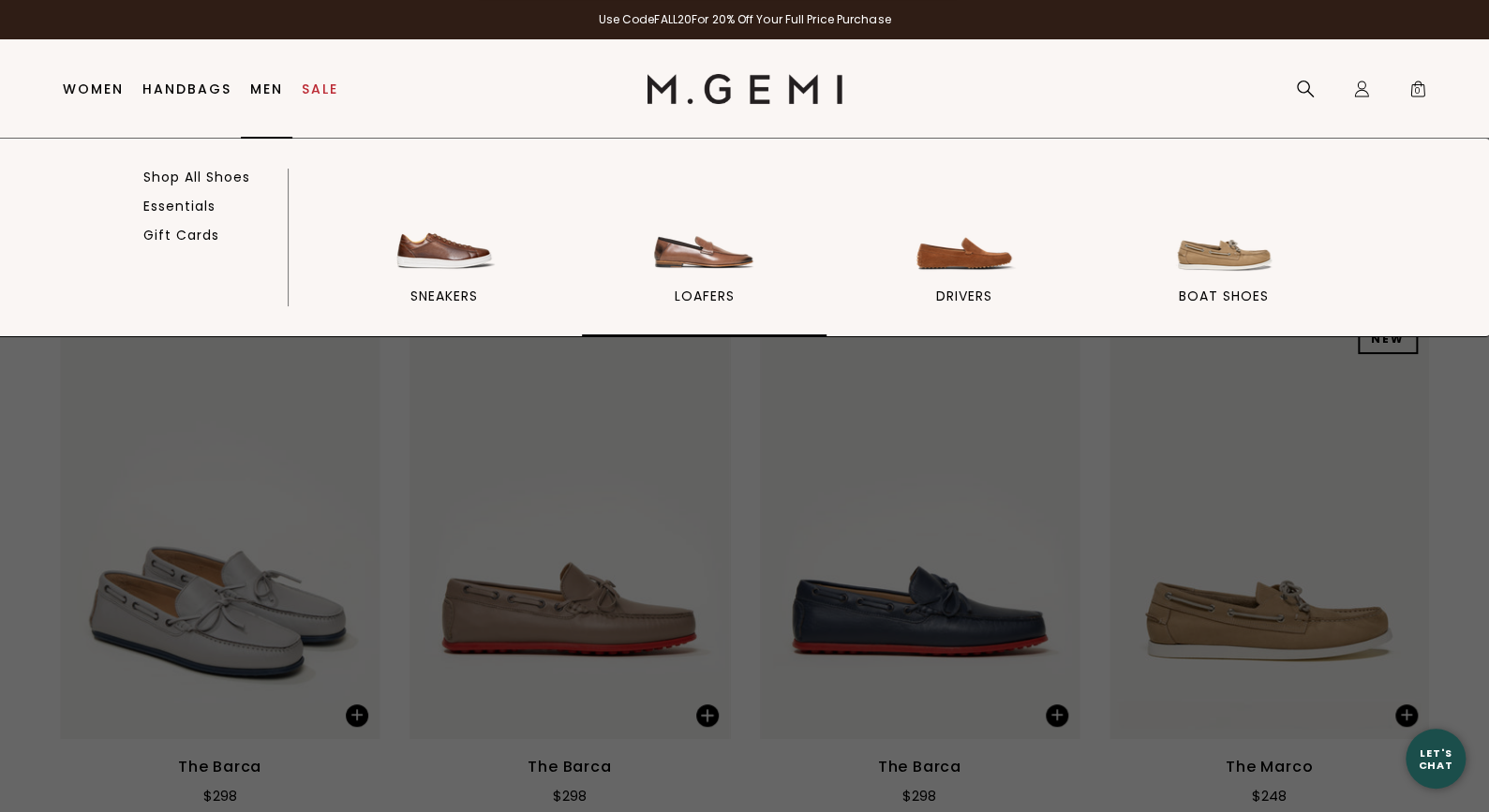
click at [705, 262] on img at bounding box center [704, 226] width 105 height 105
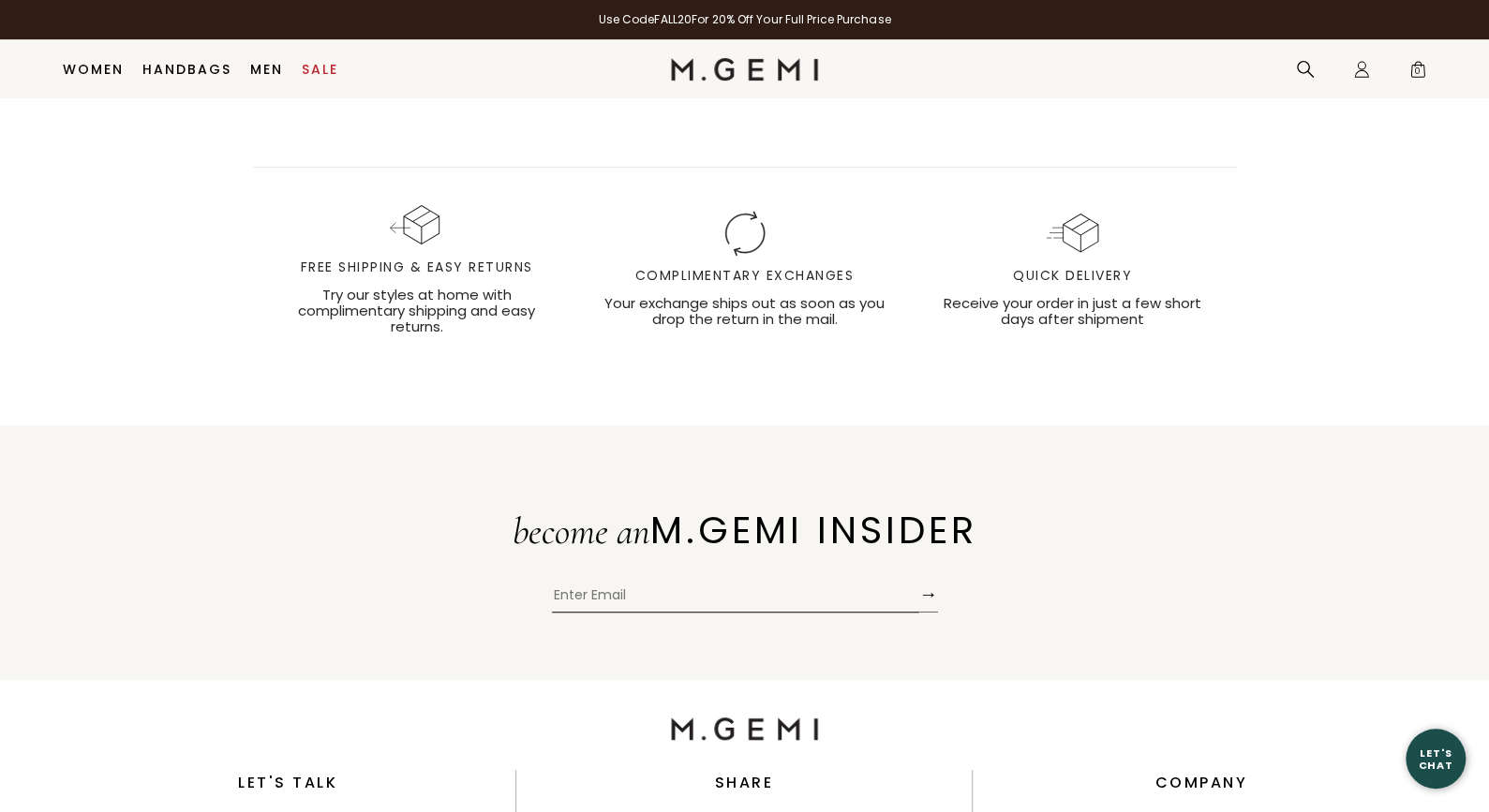
scroll to position [4358, 0]
